Goal: Transaction & Acquisition: Purchase product/service

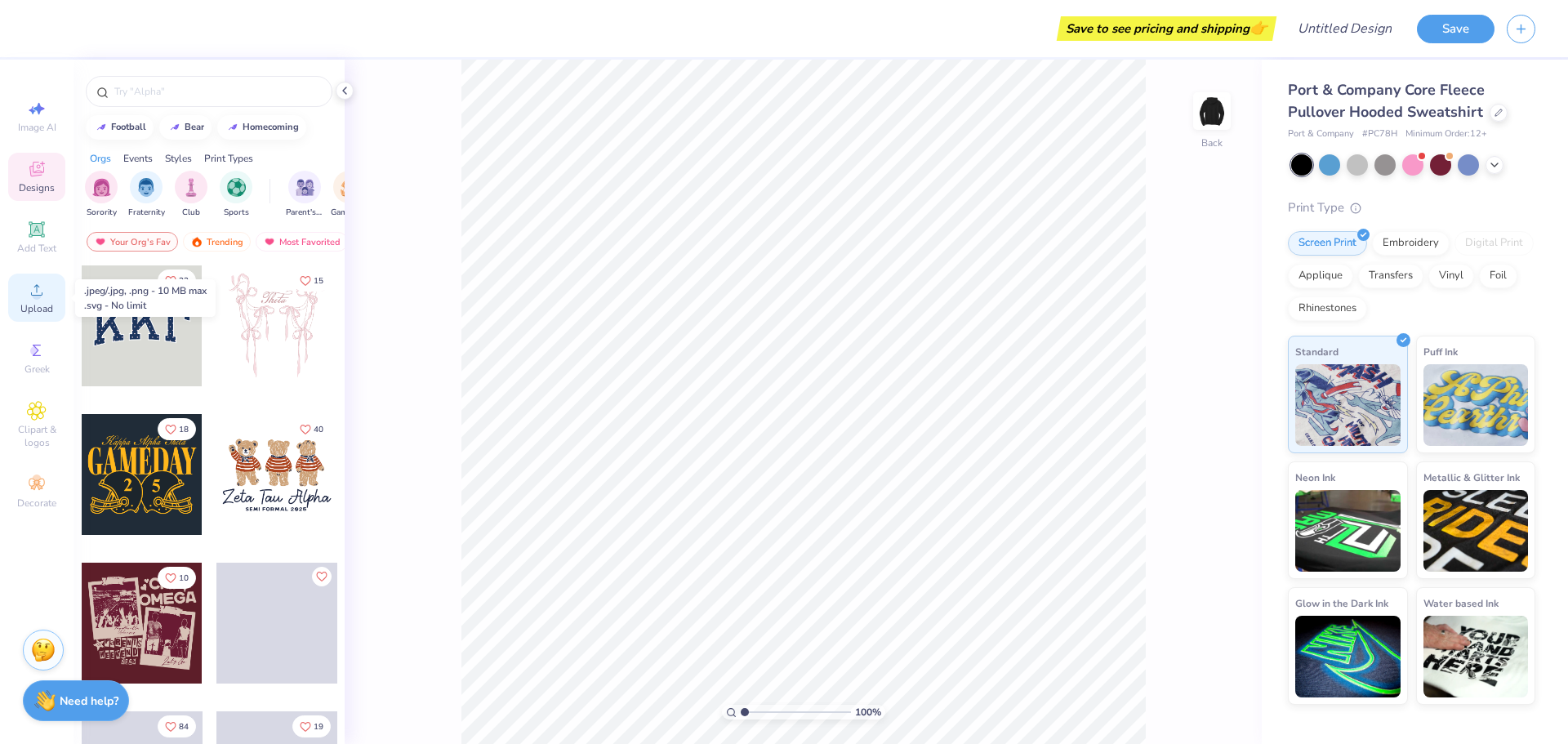
click at [46, 311] on span "Upload" at bounding box center [37, 308] width 33 height 13
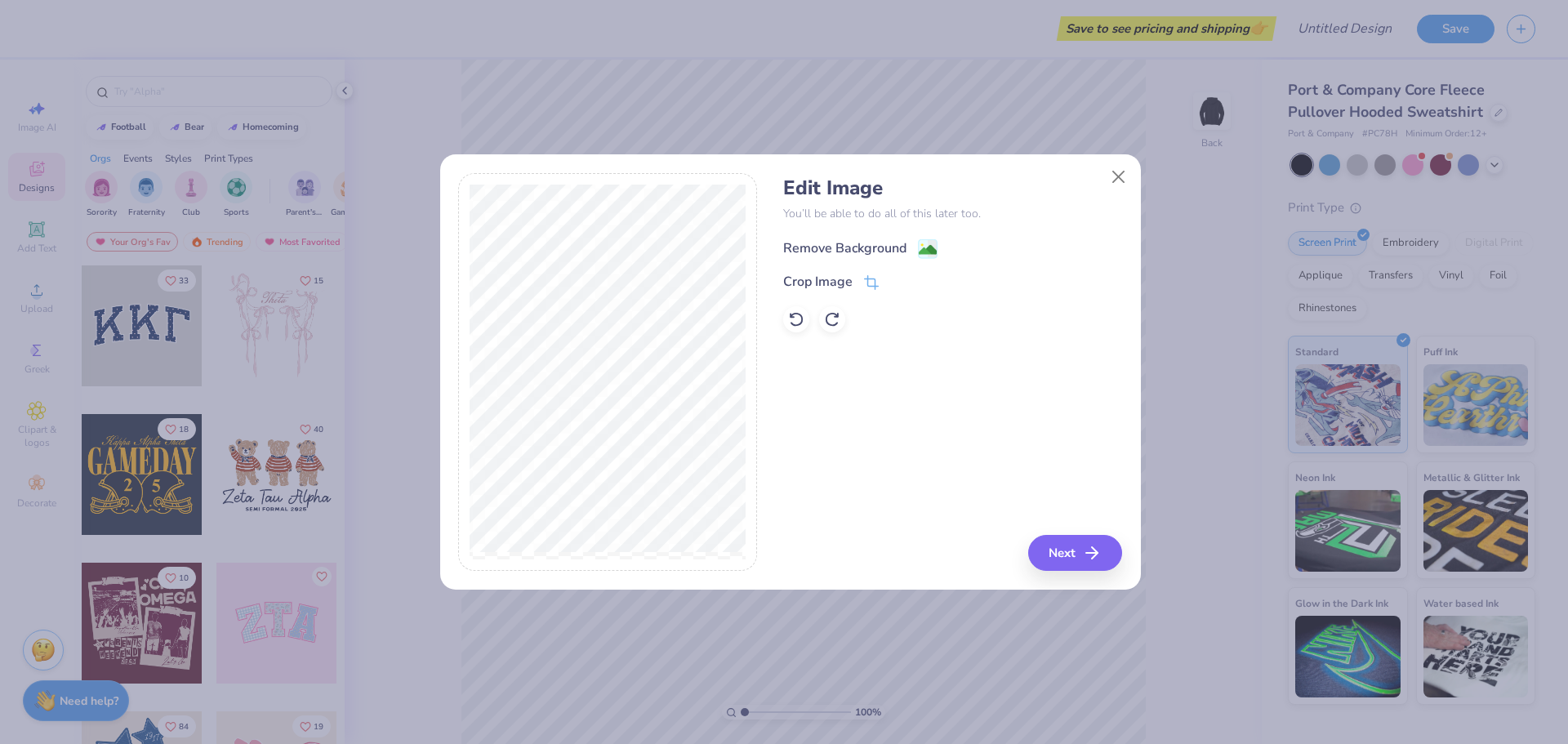
click at [849, 245] on div "Remove Background" at bounding box center [845, 248] width 124 height 20
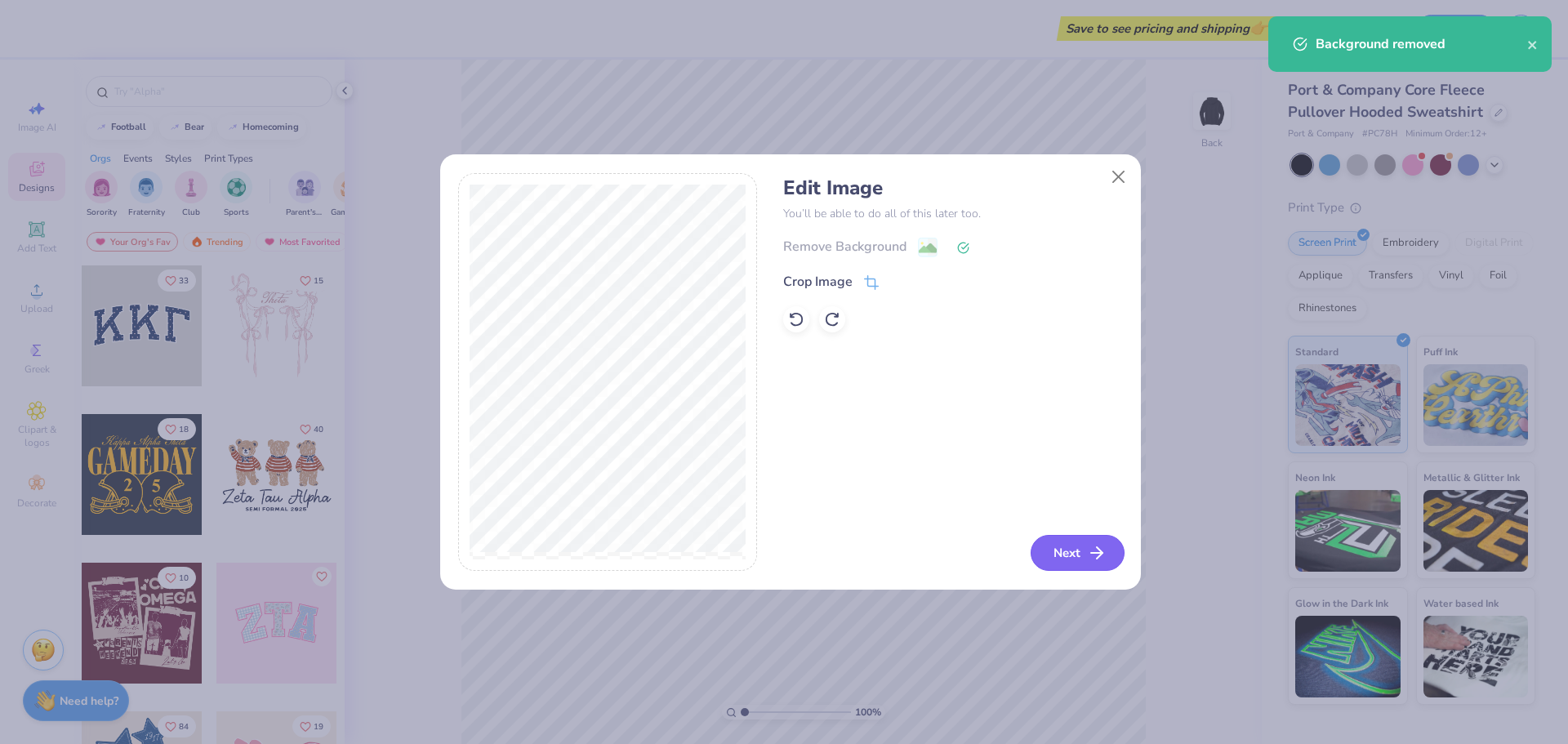
click at [1069, 558] on button "Next" at bounding box center [1077, 553] width 94 height 36
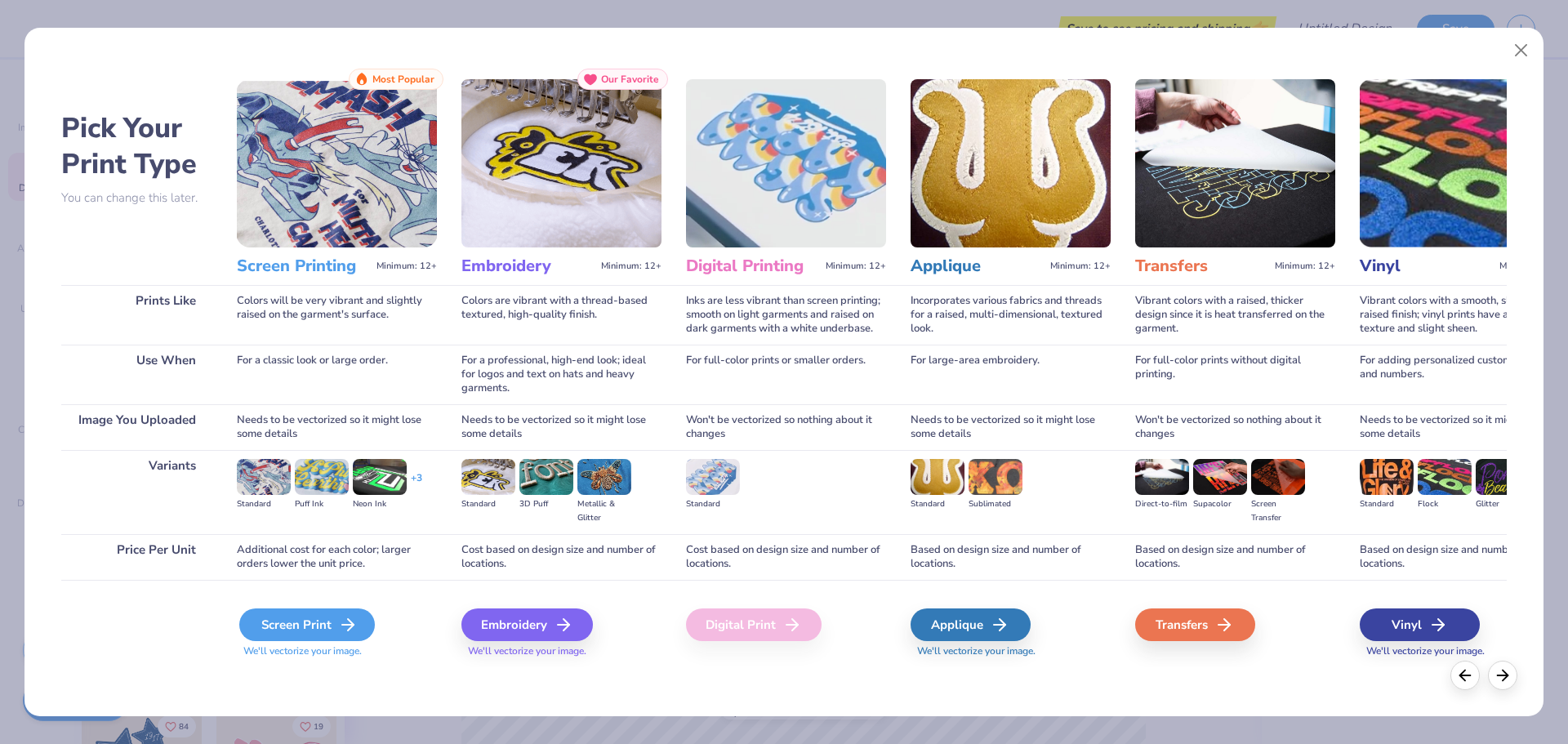
click at [261, 630] on div "Screen Print" at bounding box center [307, 624] width 136 height 33
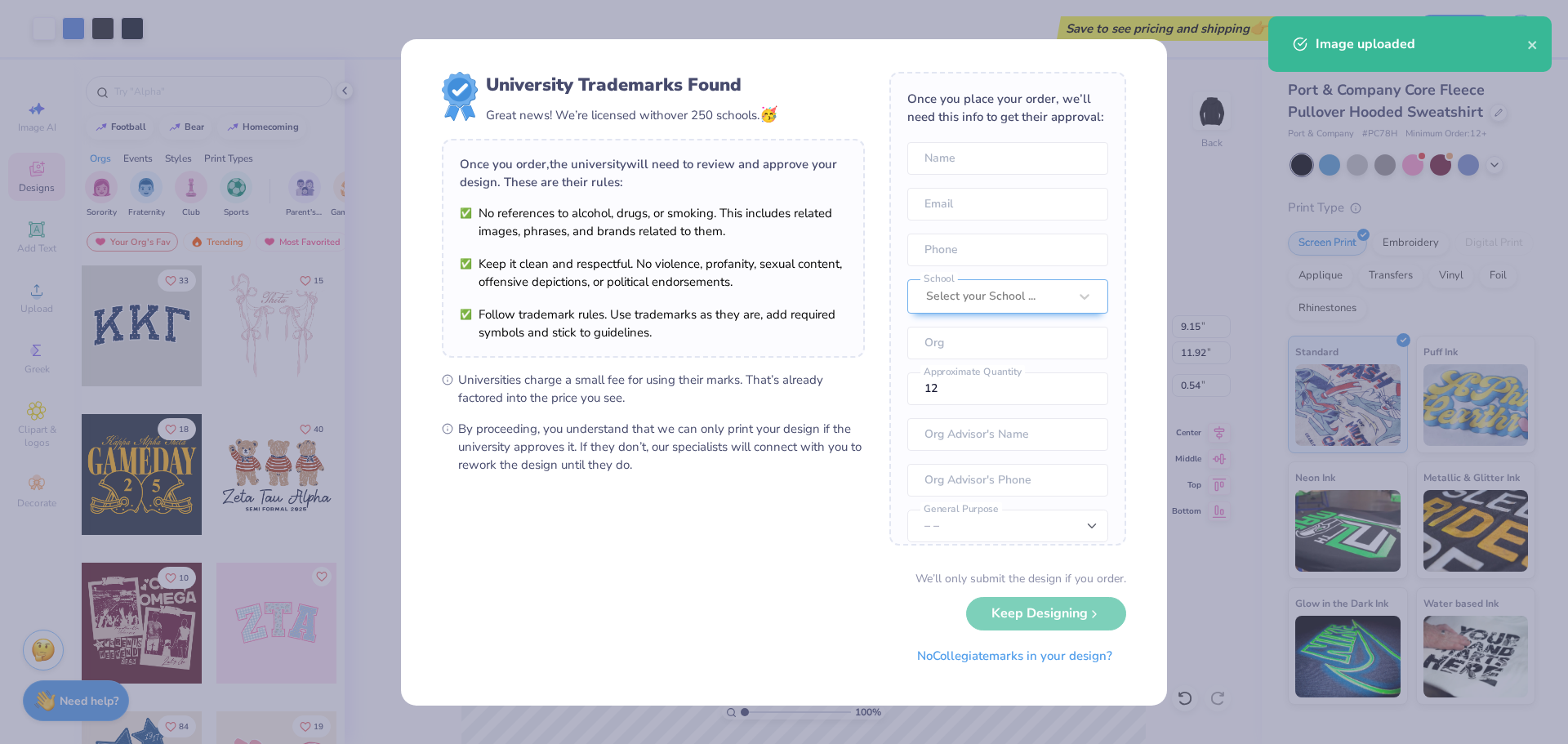
click at [796, 406] on body "Art colors Save to see pricing and shipping 👉 Design Title Save Image AI Design…" at bounding box center [784, 372] width 1568 height 744
type input "5.12"
type input "6.67"
click at [982, 658] on button "No Collegiate marks in your design?" at bounding box center [1014, 652] width 223 height 34
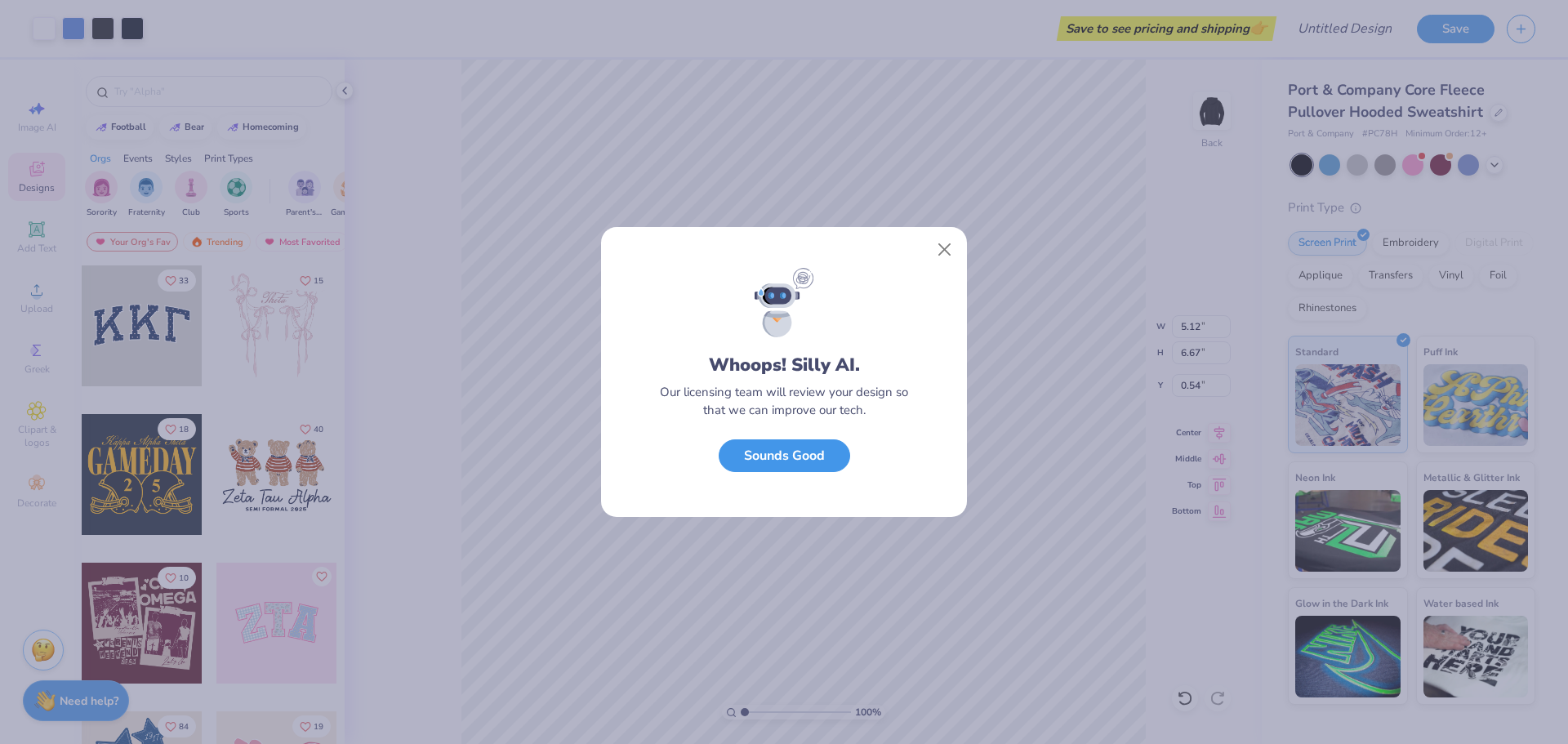
click at [812, 462] on button "Sounds Good" at bounding box center [784, 456] width 132 height 34
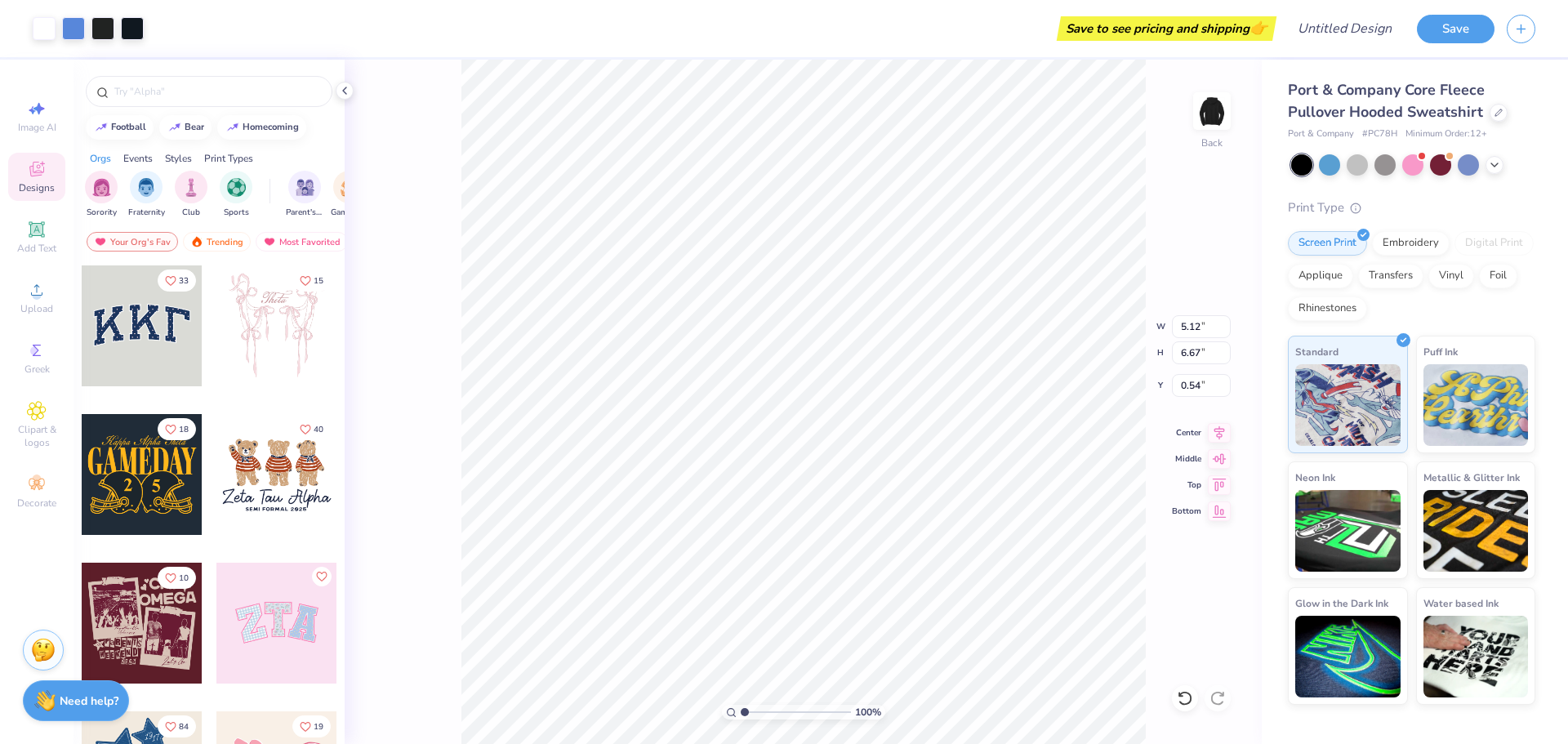
type input "3.16"
type input "4.32"
type input "5.63"
type input "3.00"
click at [1204, 128] on img at bounding box center [1212, 111] width 65 height 65
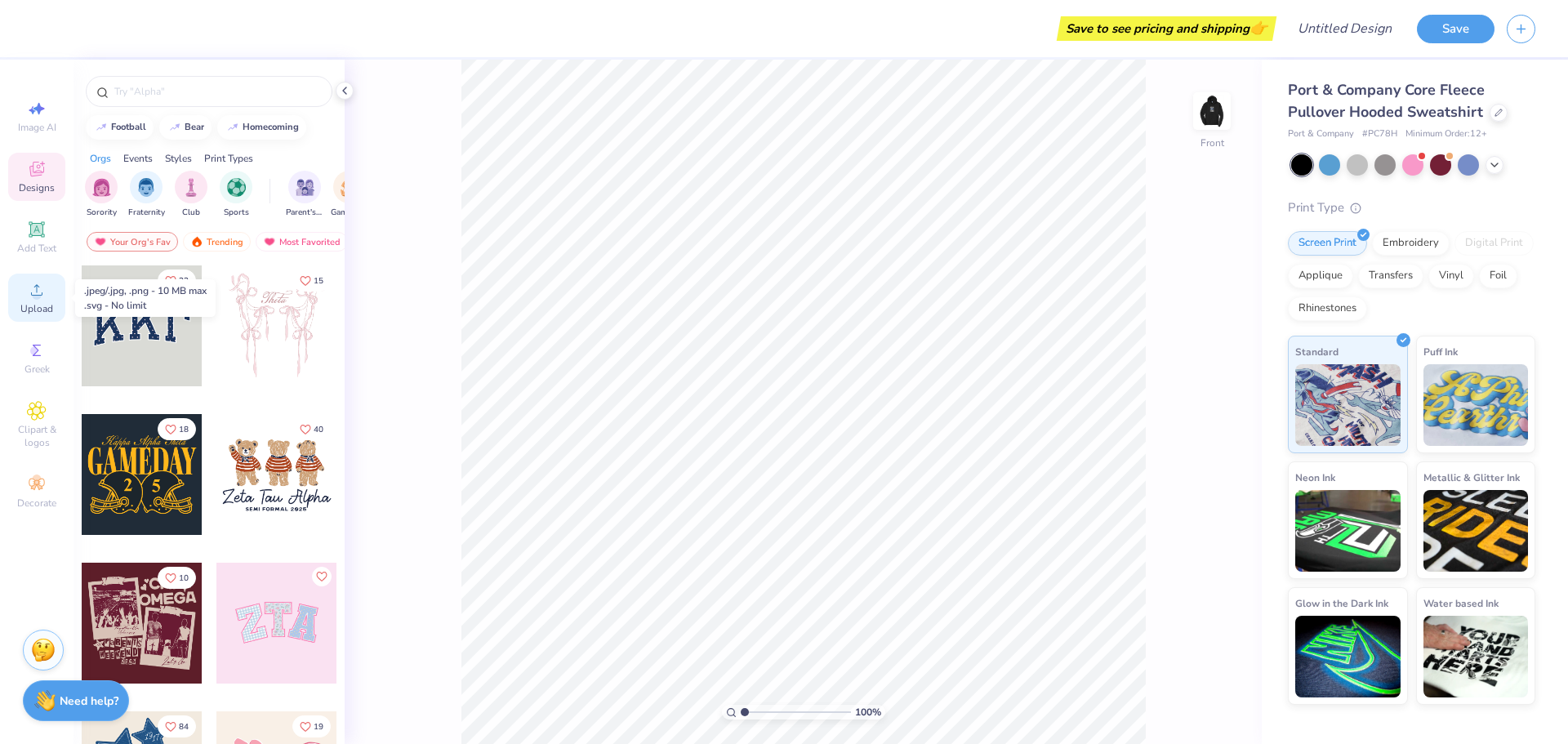
click at [28, 307] on span "Upload" at bounding box center [37, 308] width 33 height 13
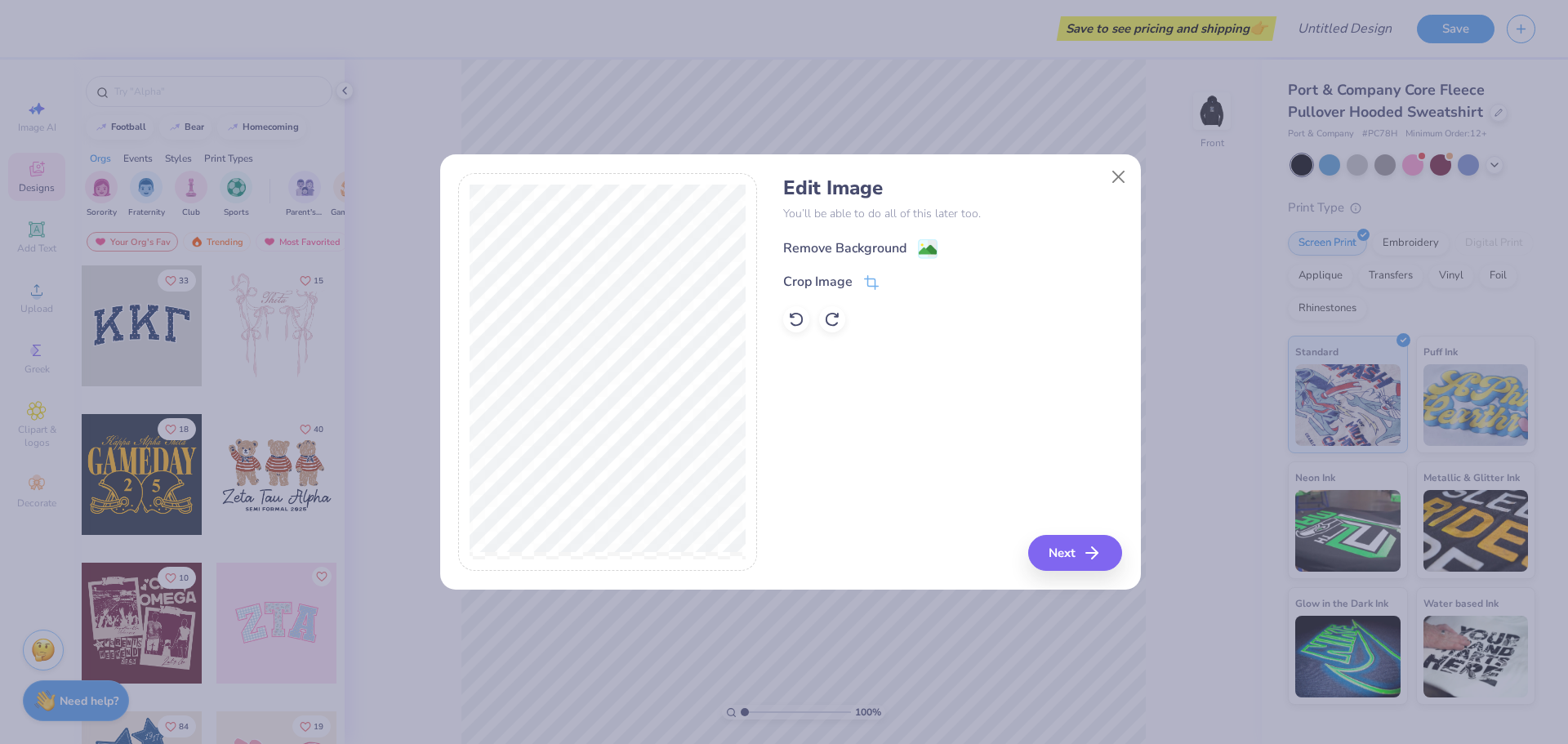
click at [823, 246] on div "Remove Background" at bounding box center [845, 248] width 124 height 20
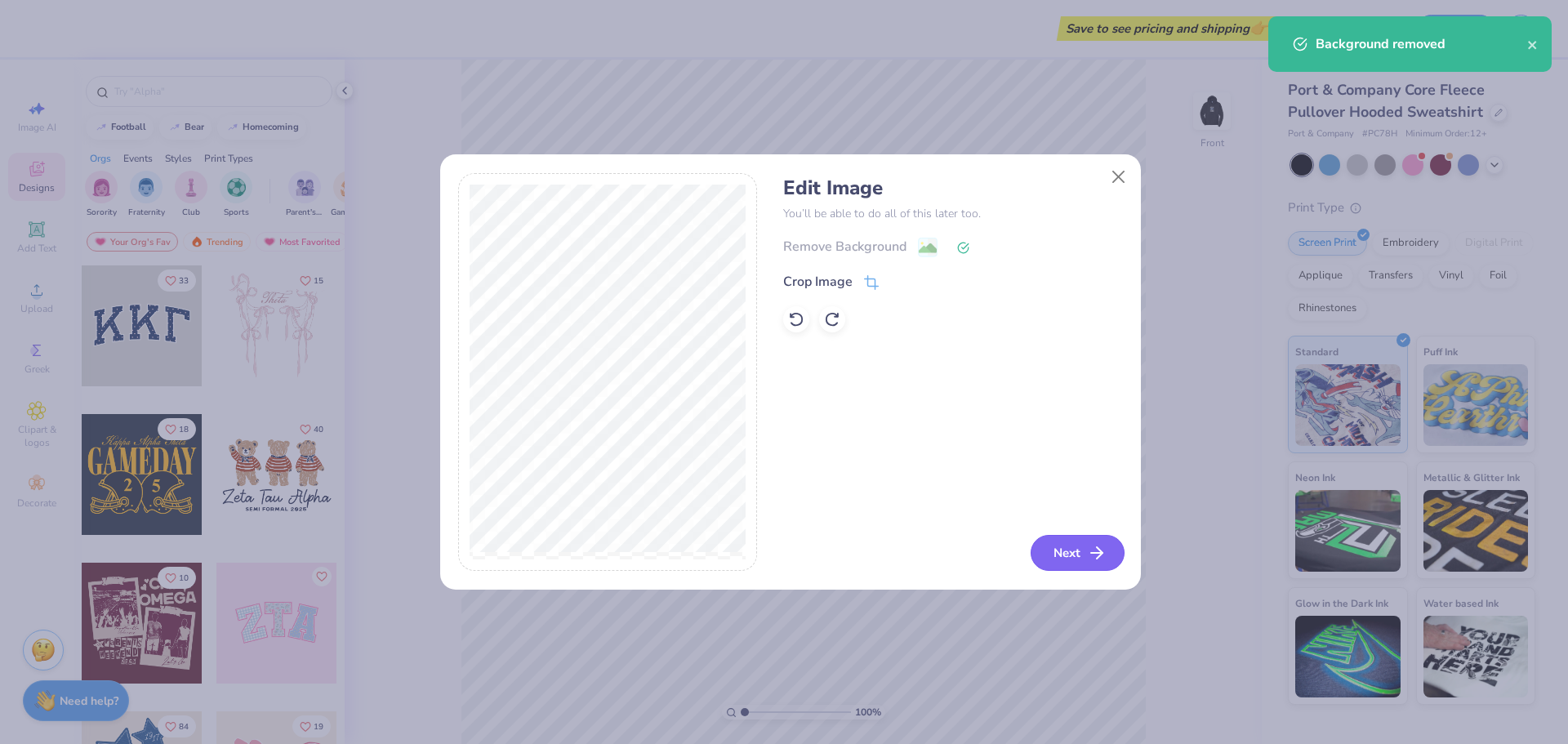
click at [1079, 553] on button "Next" at bounding box center [1077, 553] width 94 height 36
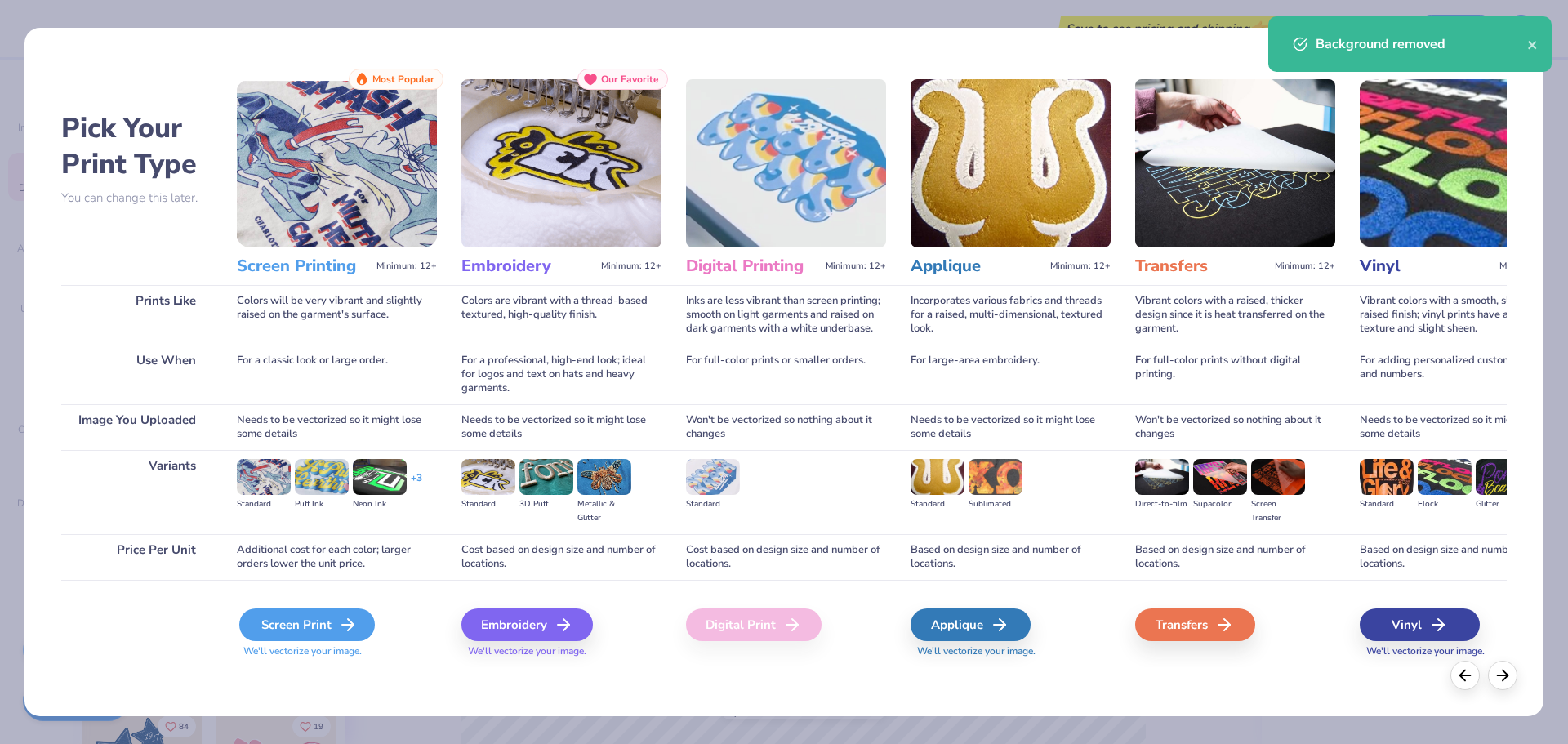
click at [283, 625] on div "Screen Print" at bounding box center [307, 624] width 136 height 33
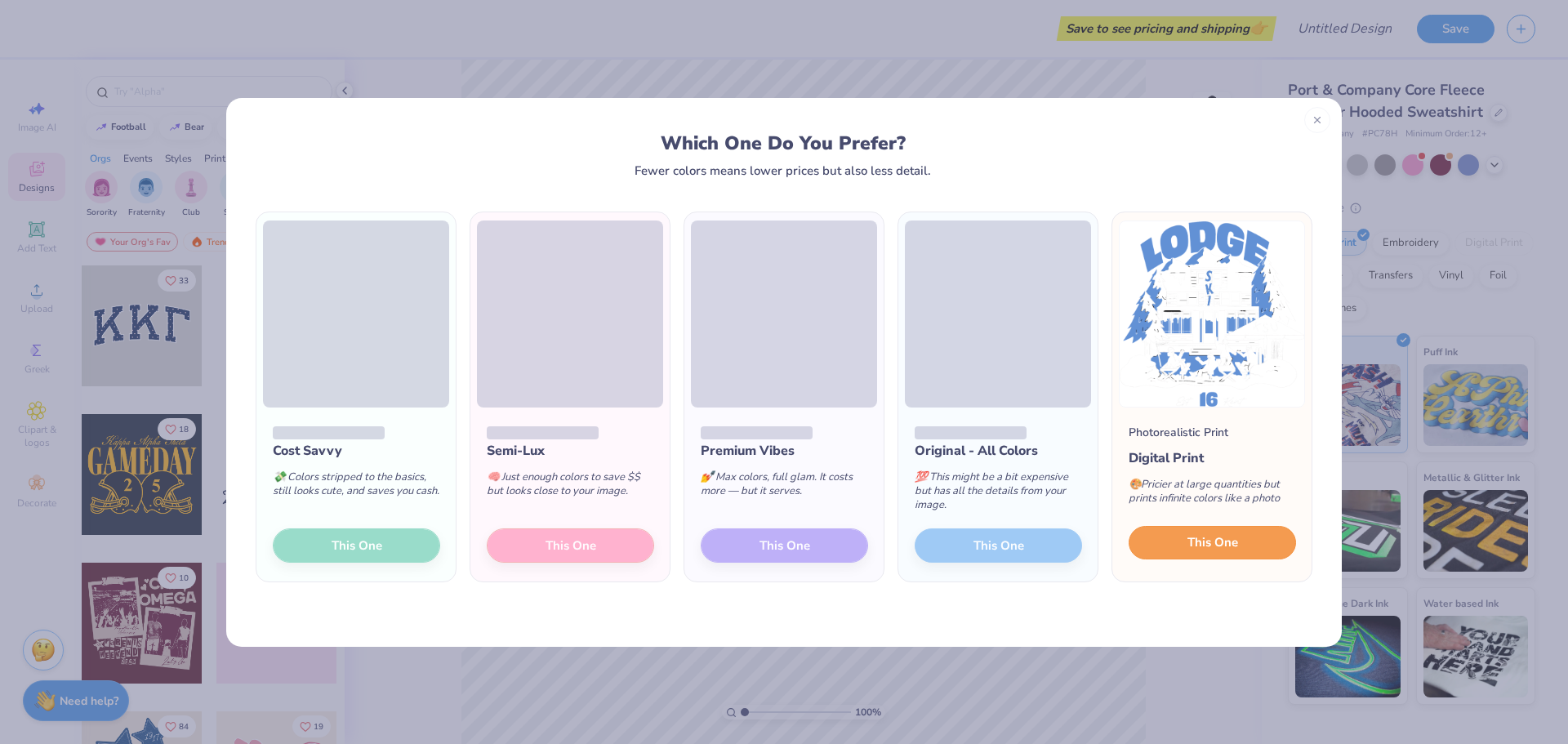
click at [1233, 547] on span "This One" at bounding box center [1212, 542] width 50 height 19
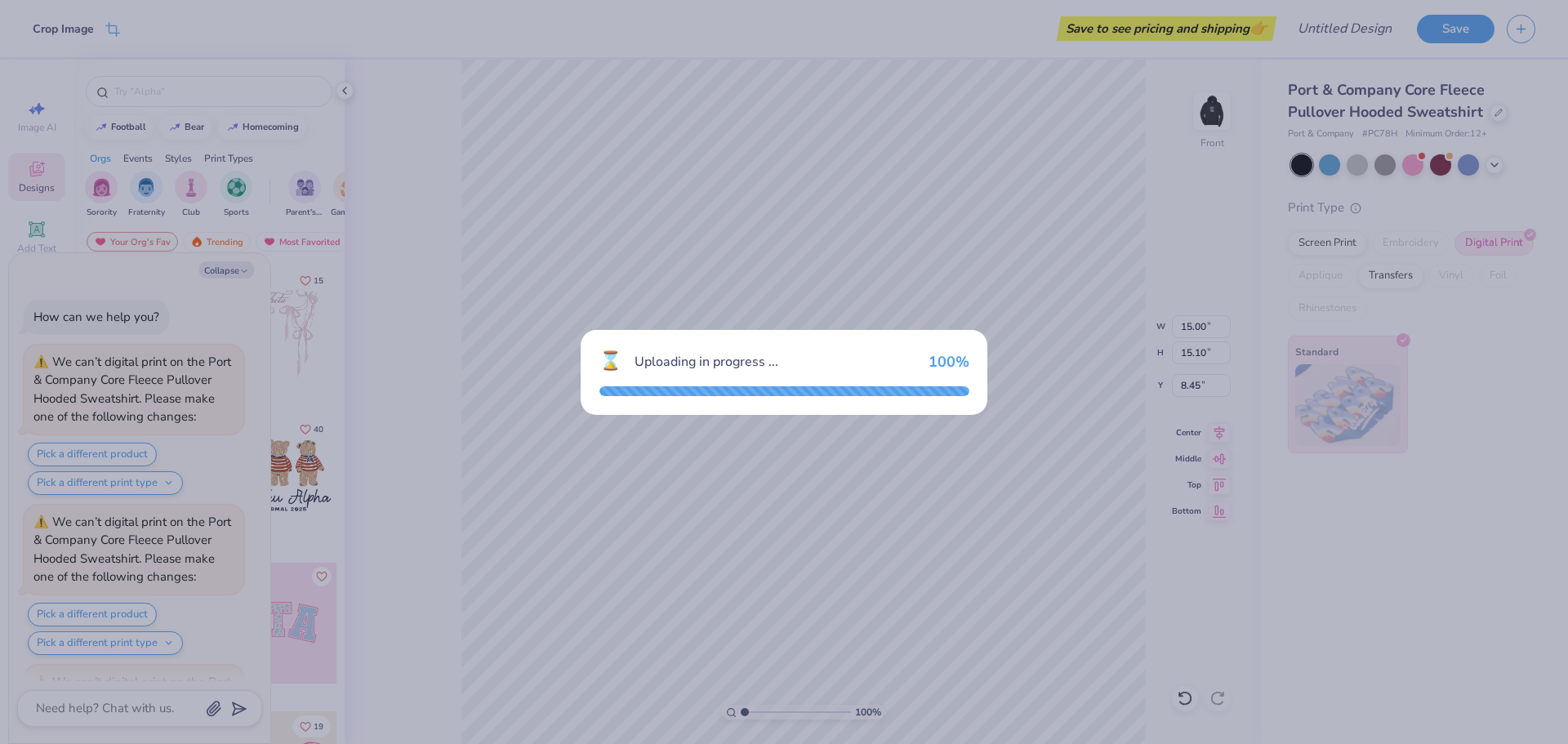
type textarea "x"
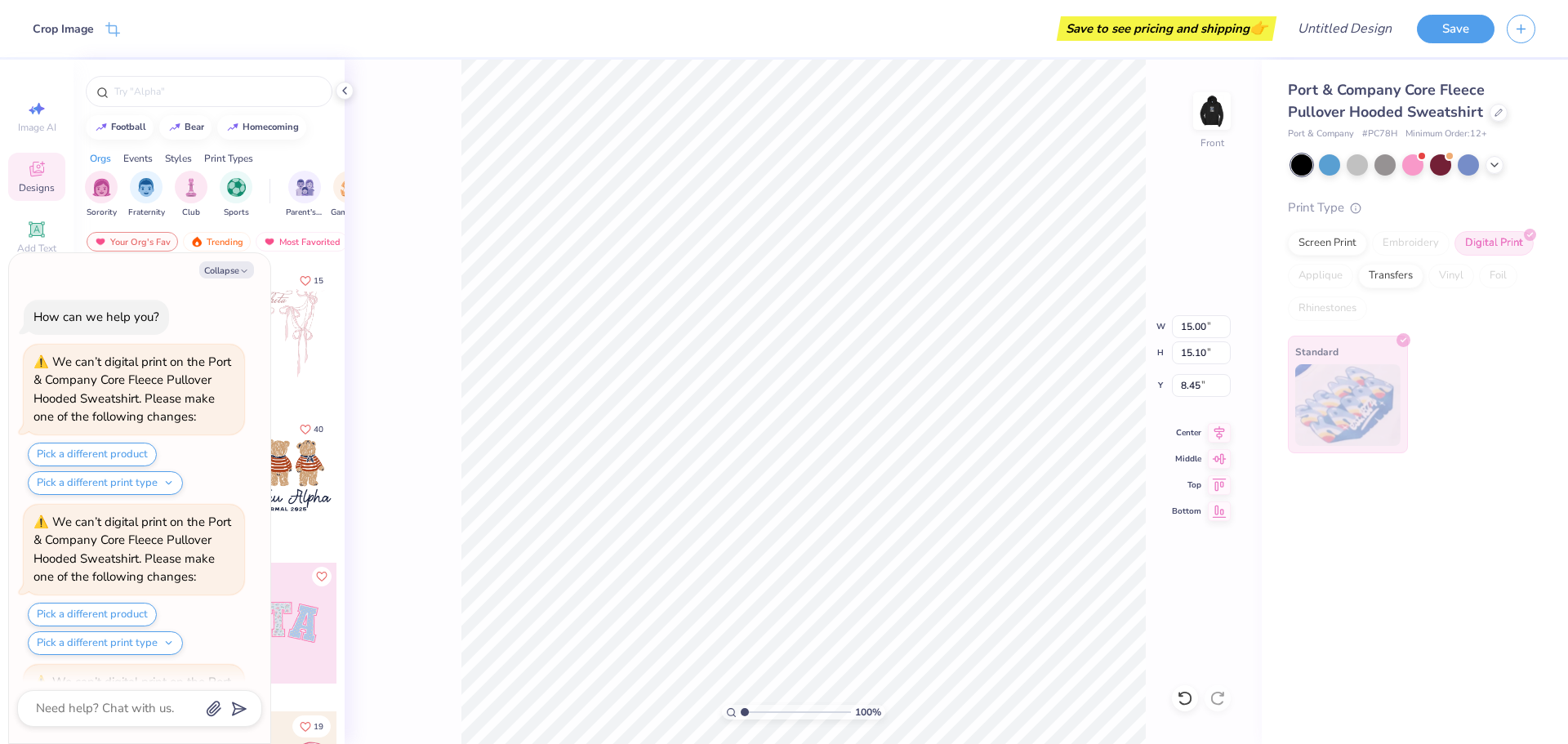
scroll to position [146, 0]
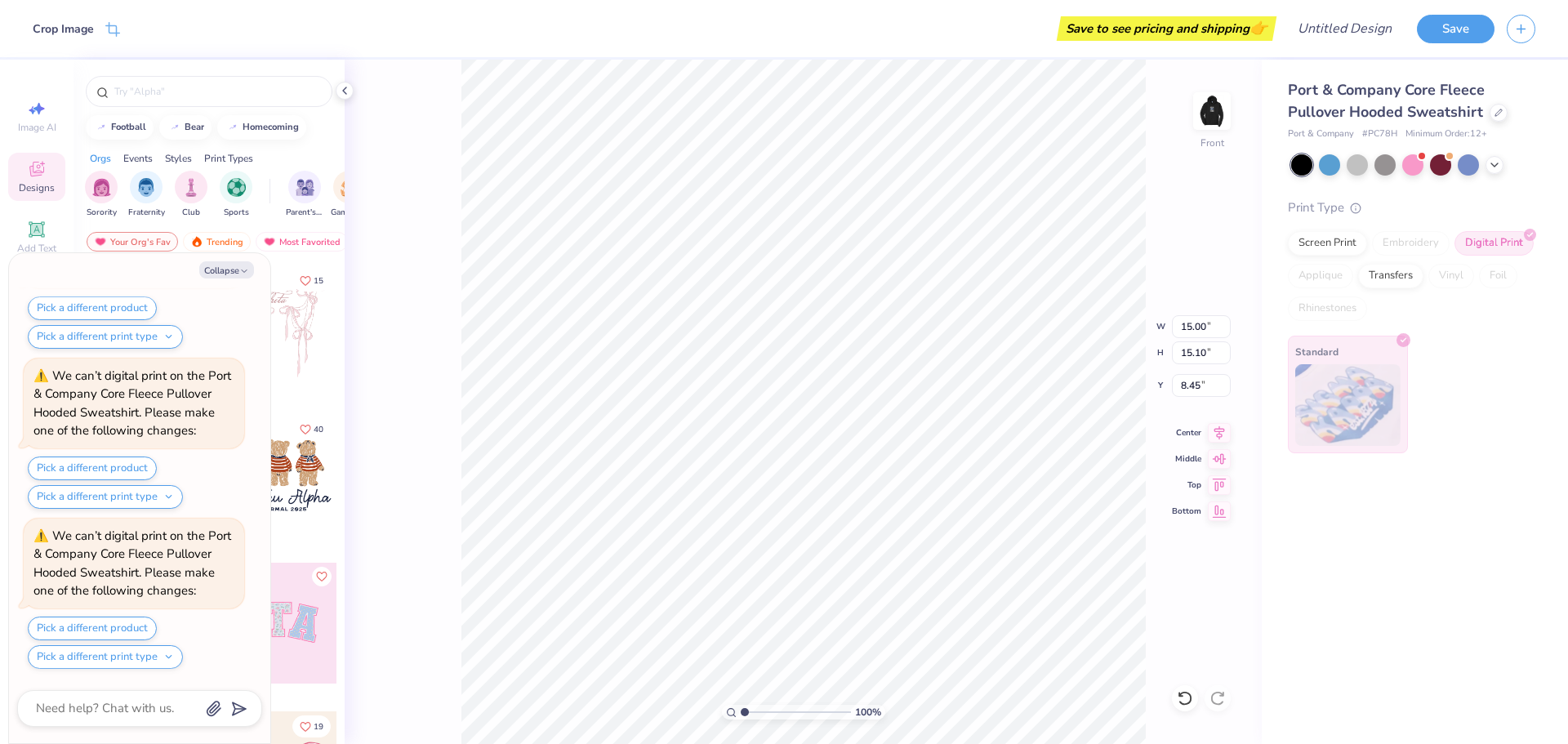
type textarea "x"
type input "13.24"
type input "13.33"
type textarea "x"
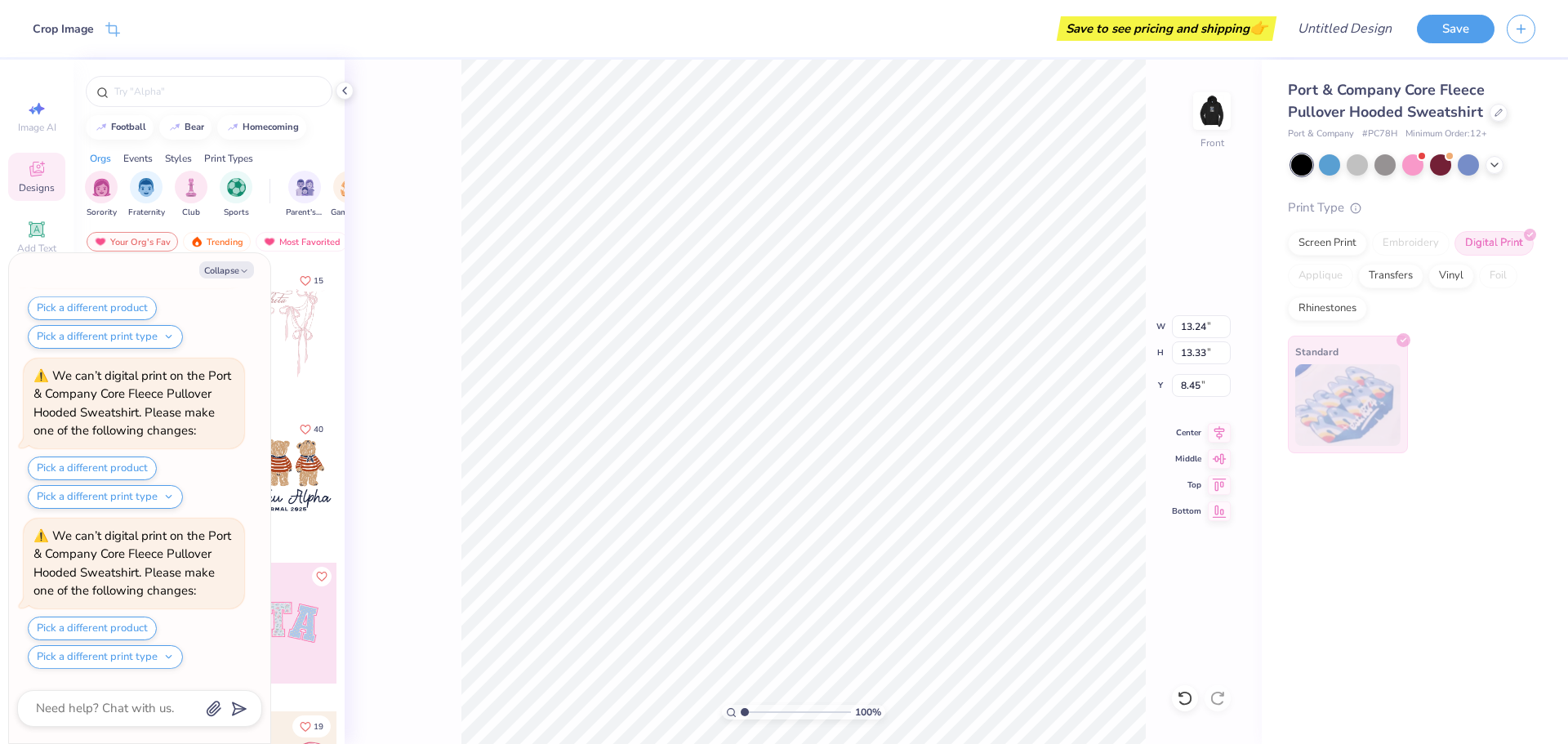
type input "7.30"
type textarea "x"
type input "12.98"
type input "13.07"
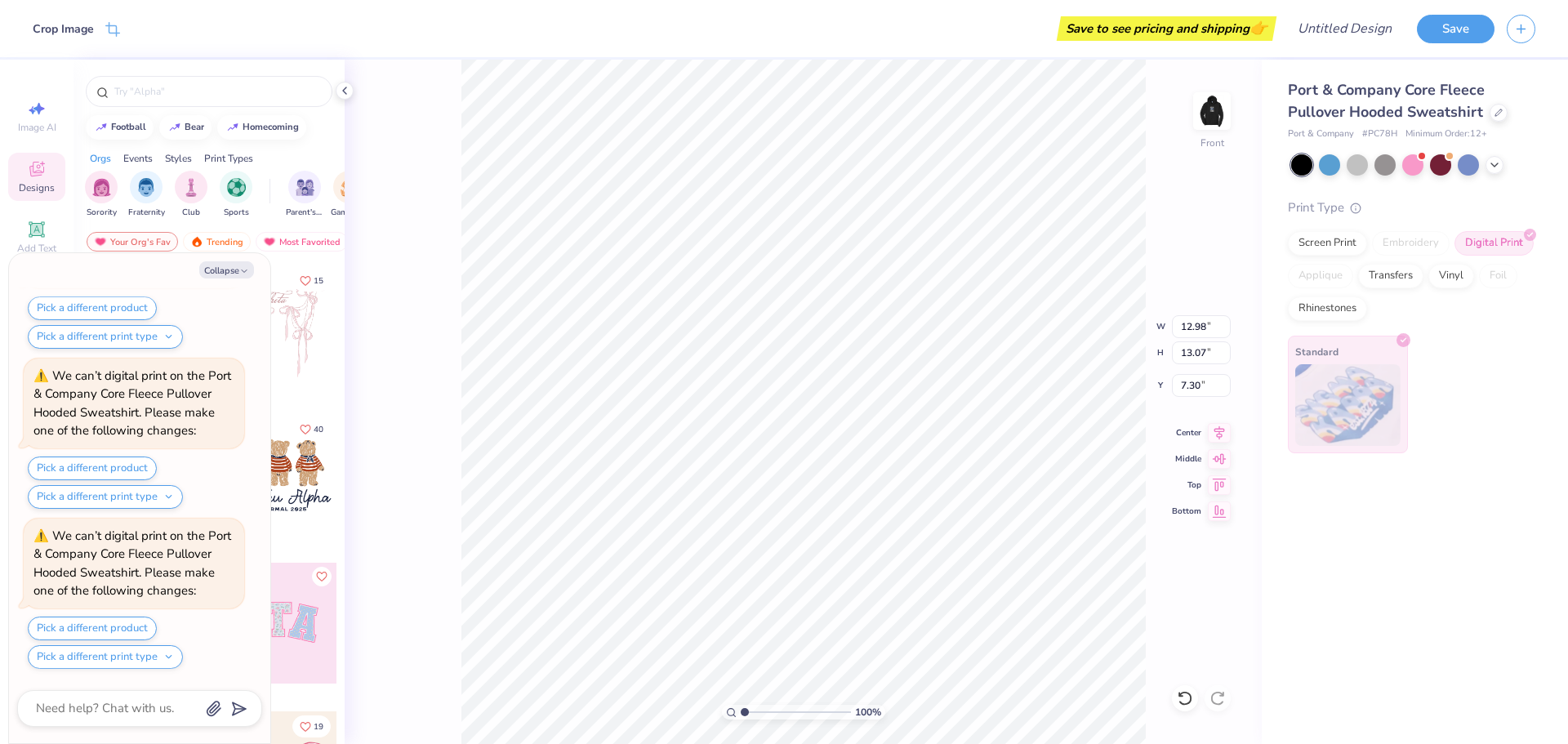
scroll to position [626, 0]
type textarea "x"
type input "12.85"
type input "12.93"
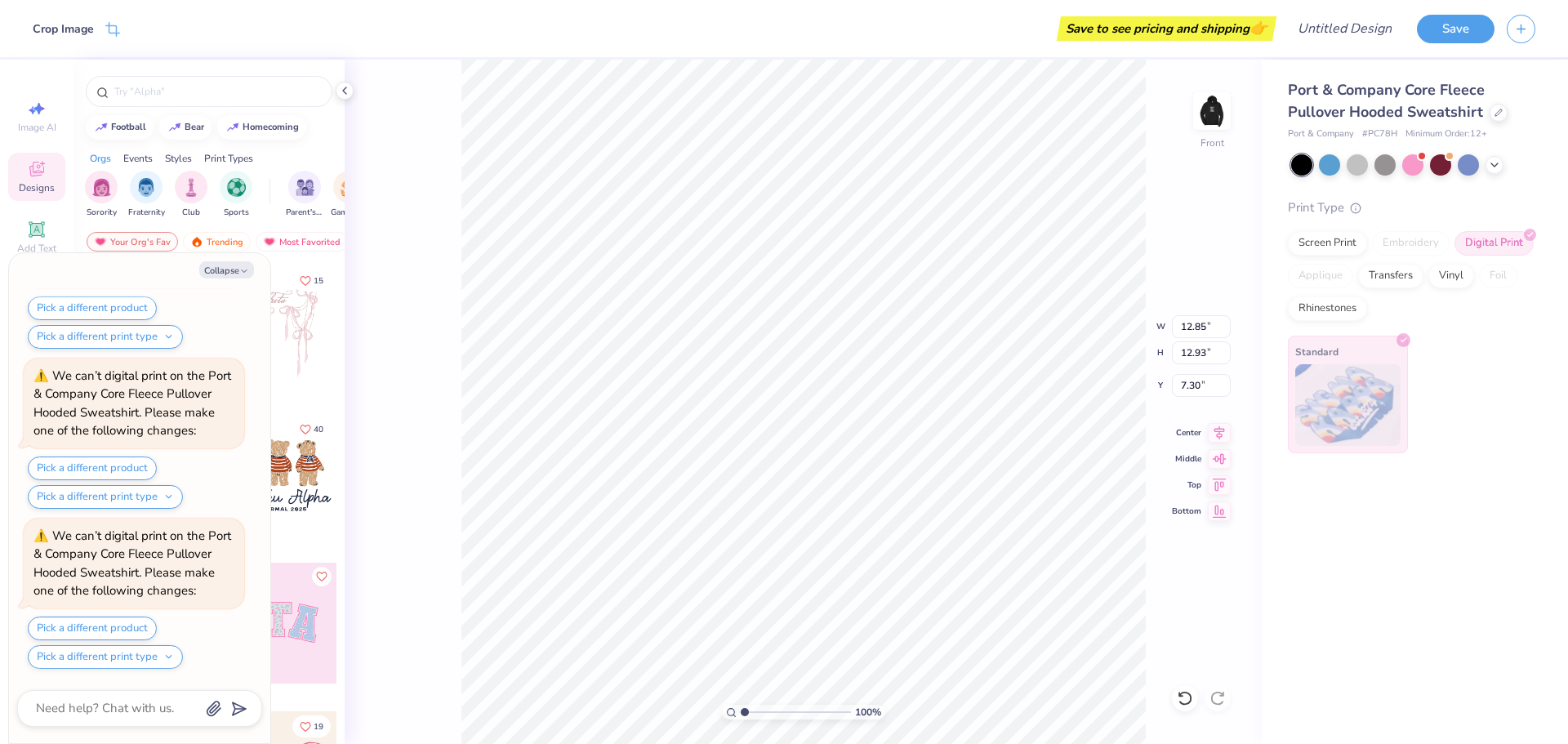
type textarea "x"
click at [747, 716] on input "range" at bounding box center [795, 711] width 110 height 15
drag, startPoint x: 747, startPoint y: 712, endPoint x: 733, endPoint y: 714, distance: 14.1
type input "1"
click at [741, 714] on input "range" at bounding box center [795, 711] width 110 height 15
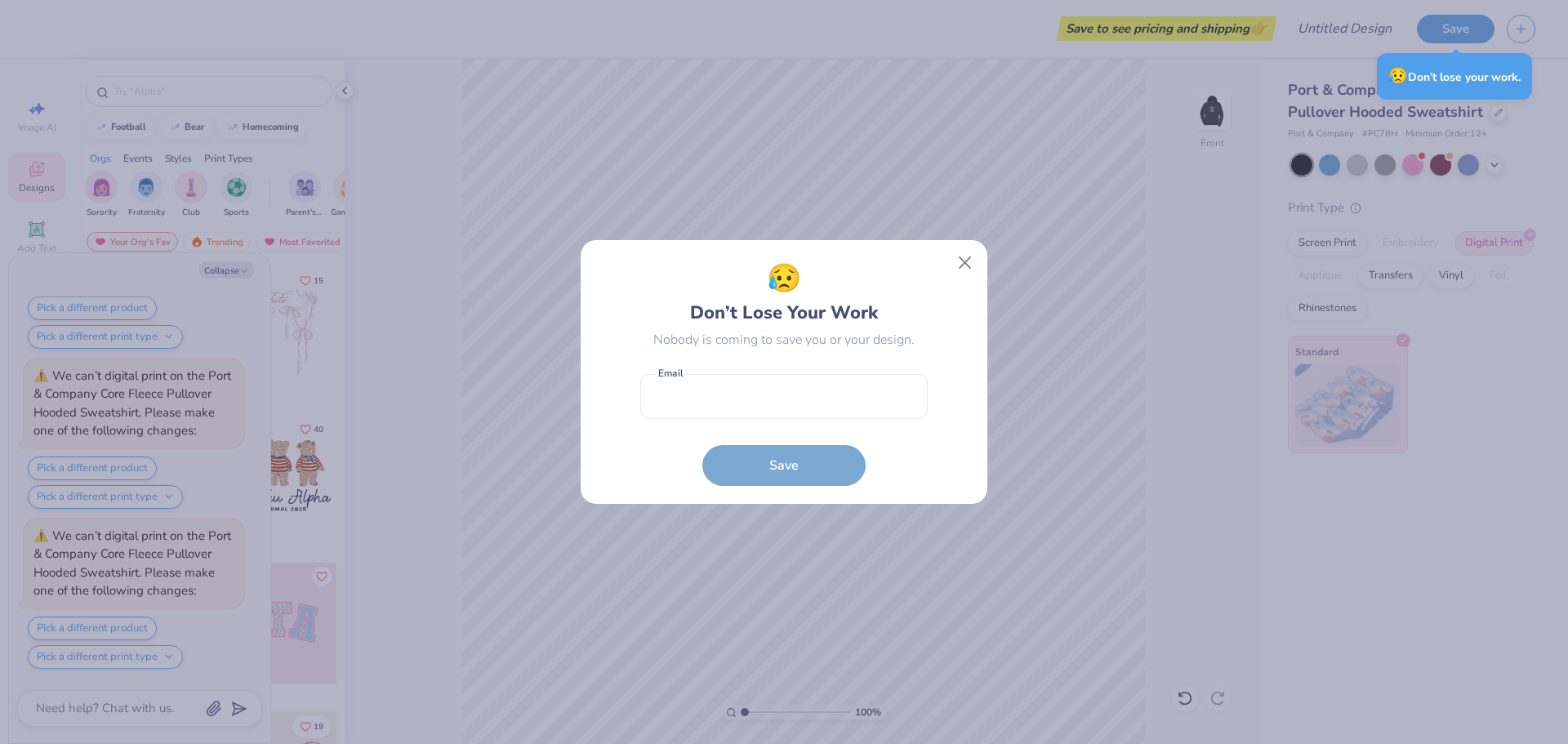
type textarea "x"
